Goal: Information Seeking & Learning: Learn about a topic

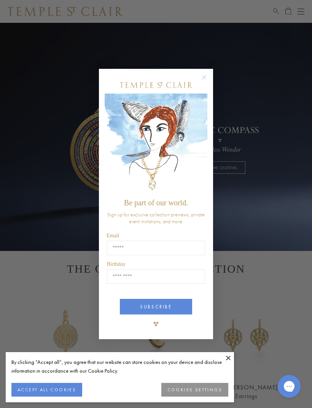
click at [204, 78] on circle "Close dialog" at bounding box center [204, 77] width 9 height 9
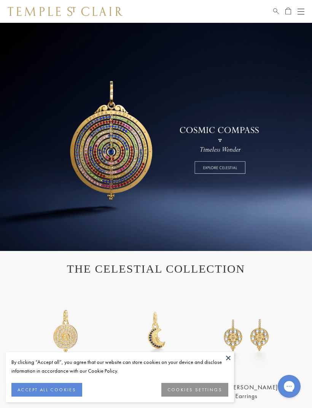
click at [273, 15] on link "Search" at bounding box center [276, 11] width 6 height 9
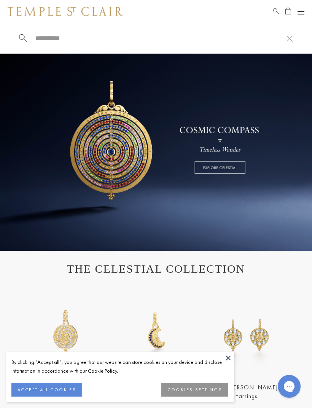
click at [55, 41] on input "search" at bounding box center [161, 38] width 252 height 9
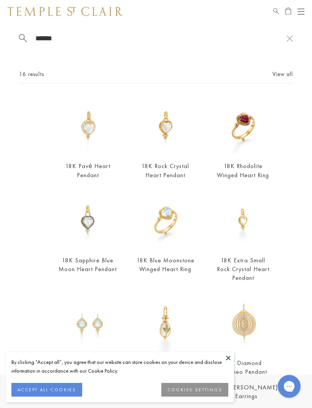
type input "*****"
click at [243, 130] on img at bounding box center [243, 125] width 59 height 59
click at [233, 356] on button at bounding box center [227, 357] width 11 height 11
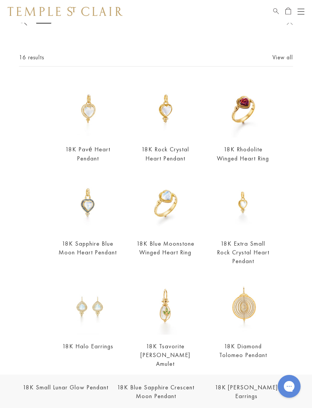
scroll to position [8, 0]
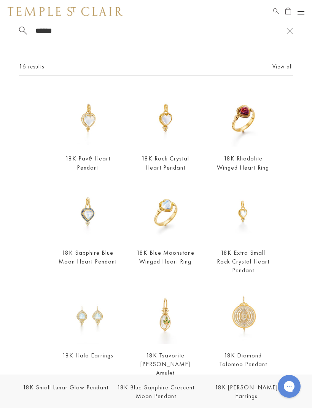
click at [168, 127] on img at bounding box center [165, 118] width 59 height 59
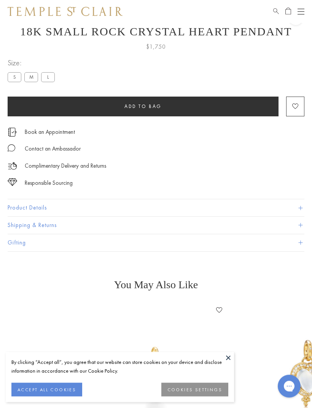
scroll to position [23, 0]
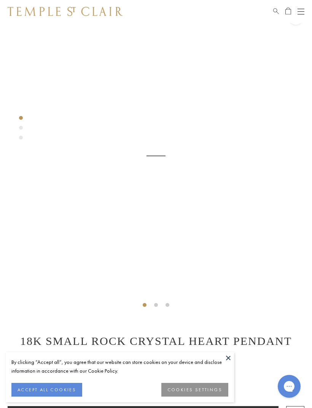
click at [225, 350] on div "$1,750" at bounding box center [156, 354] width 296 height 14
click at [231, 359] on button at bounding box center [227, 357] width 11 height 11
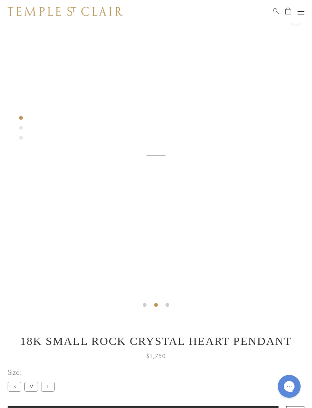
click at [33, 383] on label "M" at bounding box center [31, 387] width 14 height 10
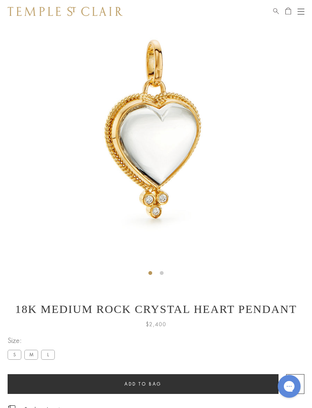
scroll to position [54, 0]
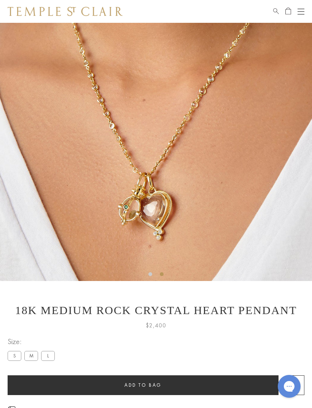
click at [51, 354] on label "L" at bounding box center [48, 356] width 14 height 10
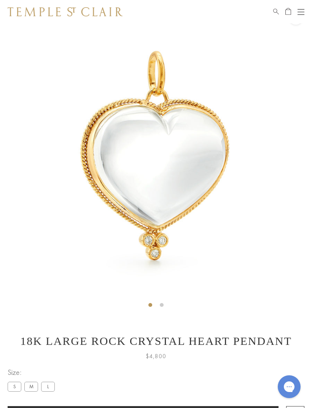
scroll to position [23, 0]
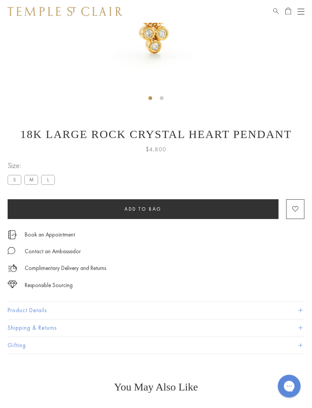
click at [301, 309] on span at bounding box center [300, 311] width 4 height 4
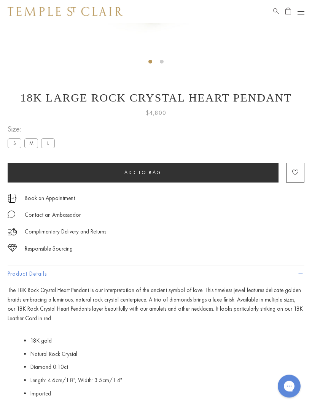
scroll to position [266, 0]
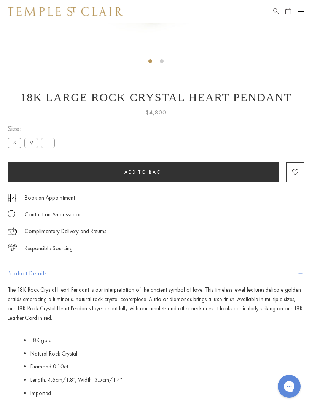
click at [293, 121] on div "18K Large Rock Crystal Heart Pendant $4,800 The 18K Rock Crystal Heart Pendant …" at bounding box center [156, 283] width 296 height 384
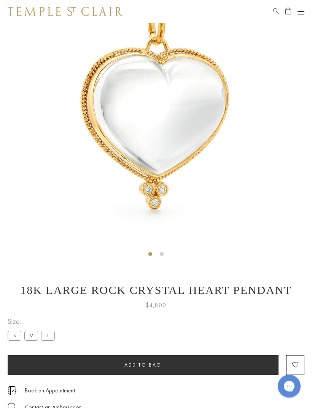
scroll to position [74, 0]
click at [287, 147] on img at bounding box center [156, 105] width 312 height 312
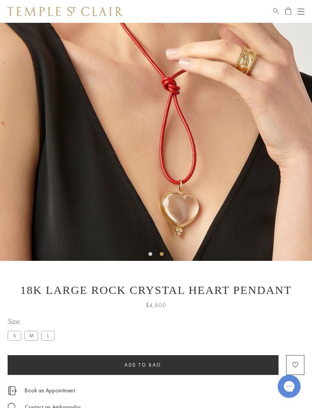
click at [35, 334] on label "M" at bounding box center [31, 336] width 14 height 10
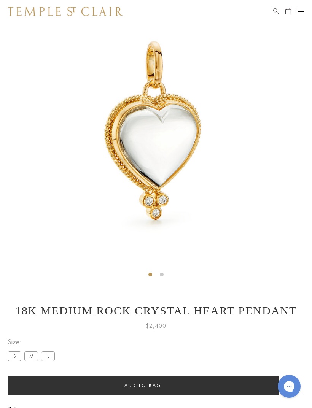
scroll to position [23, 0]
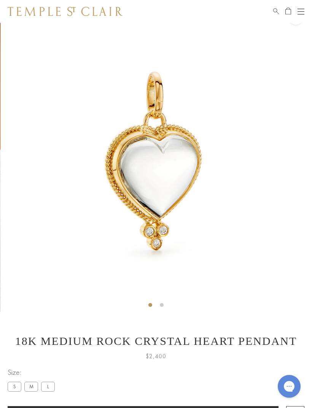
click at [280, 257] on img at bounding box center [156, 156] width 312 height 312
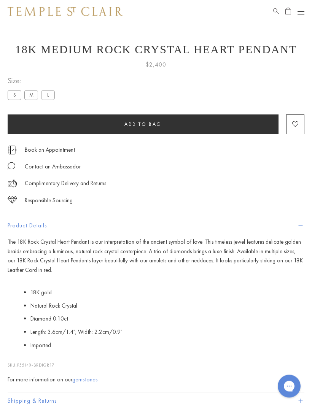
scroll to position [314, 0]
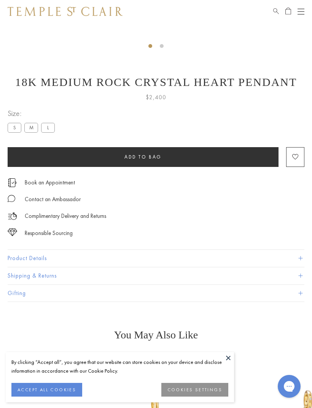
scroll to position [287, 0]
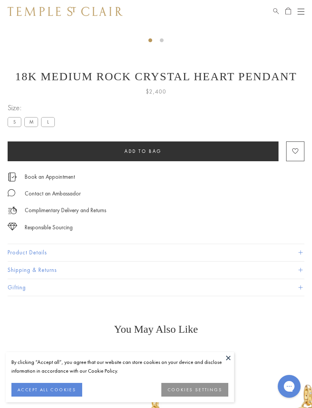
click at [298, 286] on span at bounding box center [300, 287] width 4 height 4
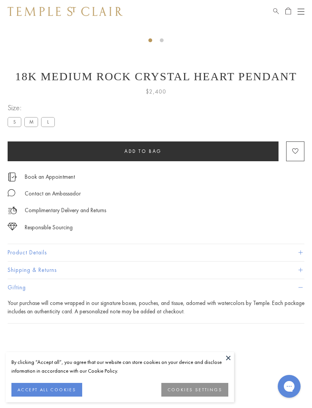
click at [299, 283] on button "Gifting" at bounding box center [156, 287] width 296 height 17
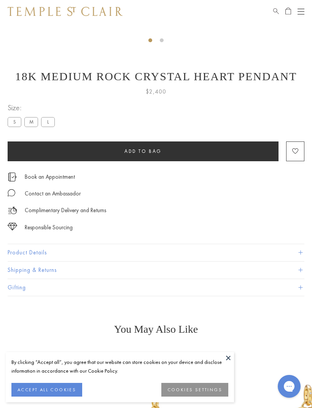
click at [79, 268] on button "Shipping & Returns" at bounding box center [156, 269] width 296 height 17
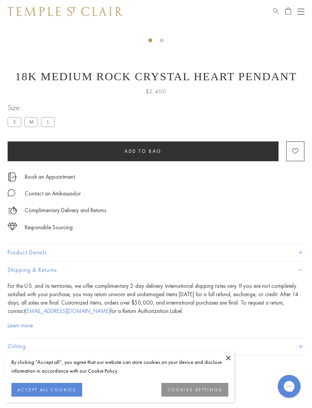
click at [302, 253] on button "Product Details" at bounding box center [156, 252] width 296 height 17
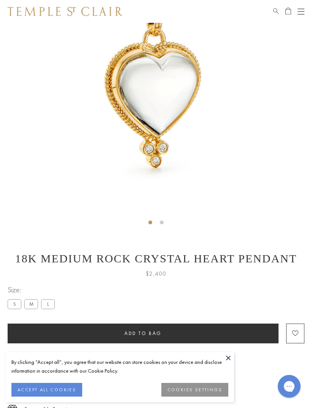
scroll to position [0, 0]
